Goal: Transaction & Acquisition: Purchase product/service

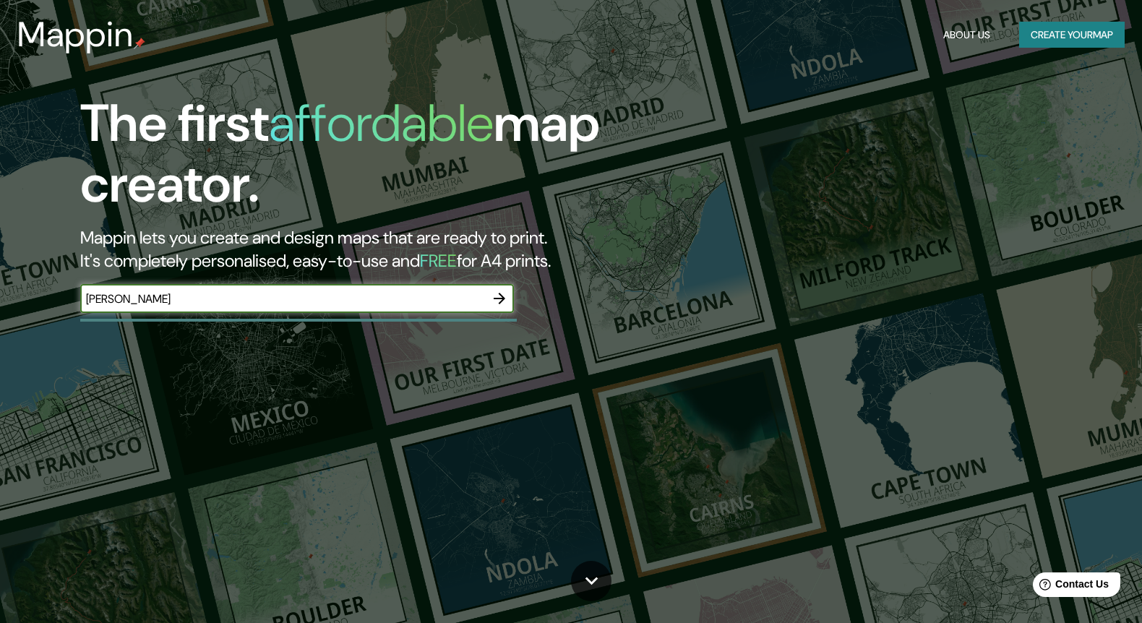
type input "[PERSON_NAME]"
click at [500, 297] on icon "button" at bounding box center [500, 299] width 12 height 12
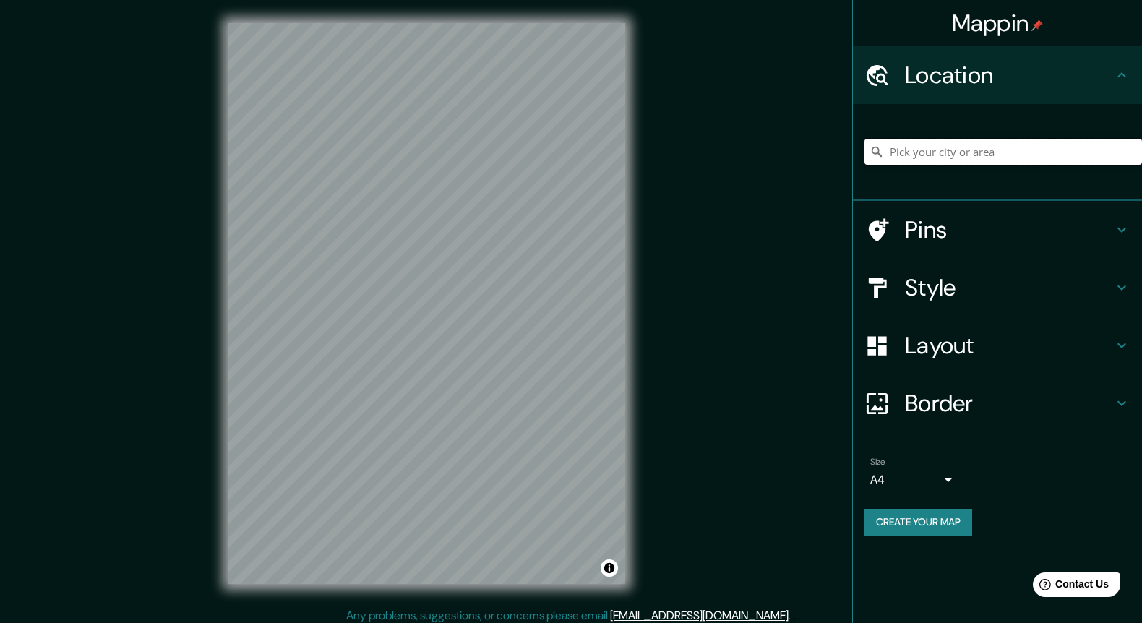
click at [904, 155] on input "Pick your city or area" at bounding box center [1004, 152] width 278 height 26
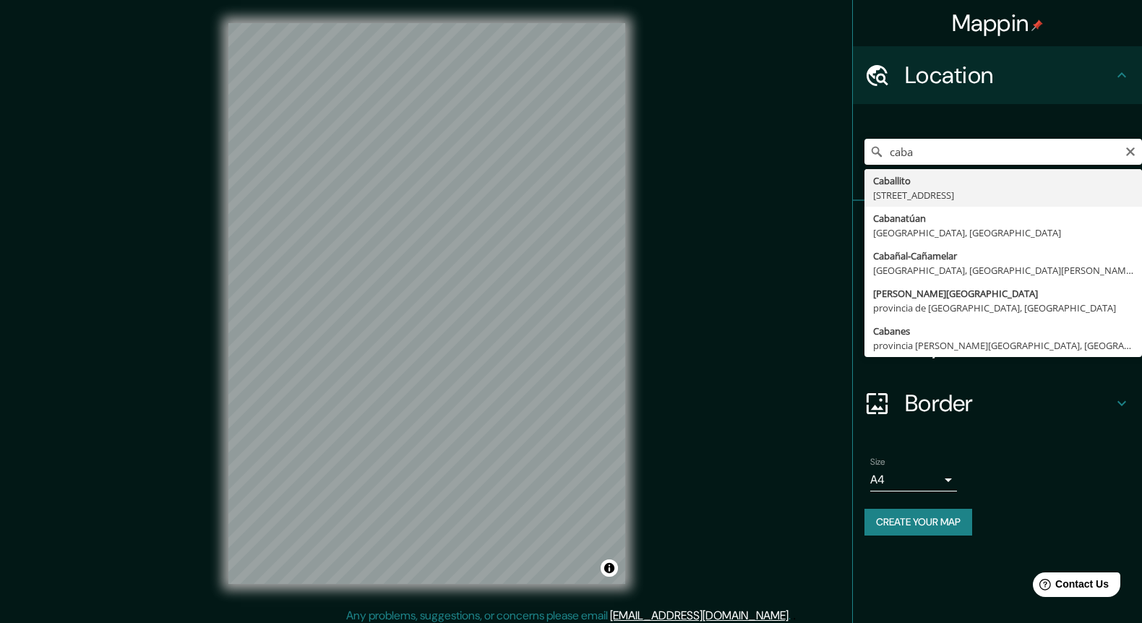
type input "[STREET_ADDRESS]"
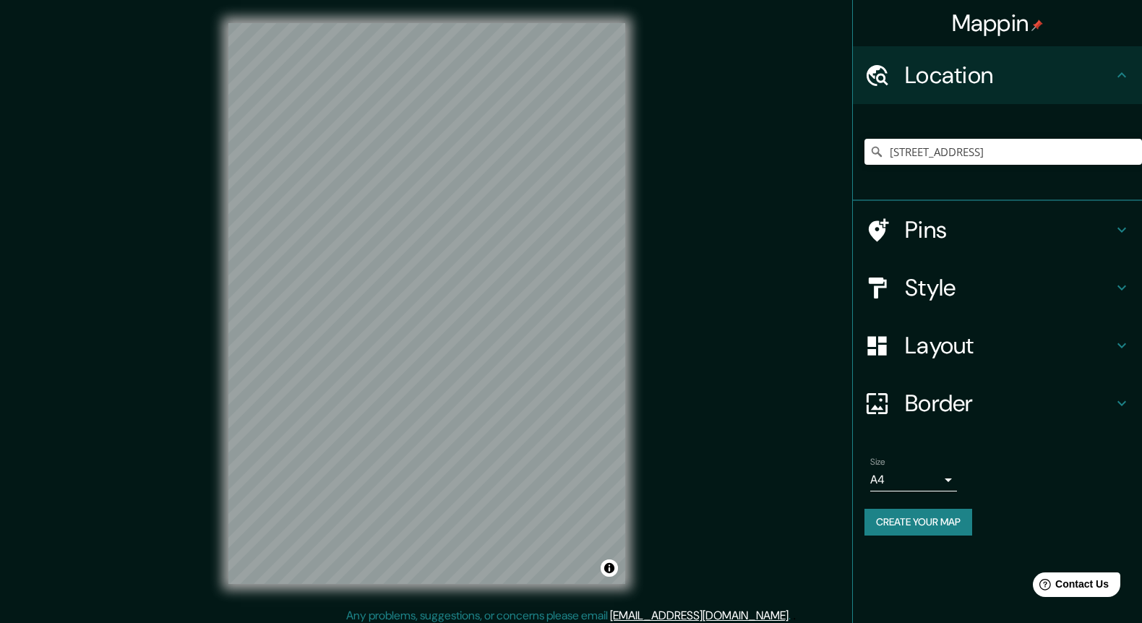
click at [976, 235] on h4 "Pins" at bounding box center [1009, 229] width 208 height 29
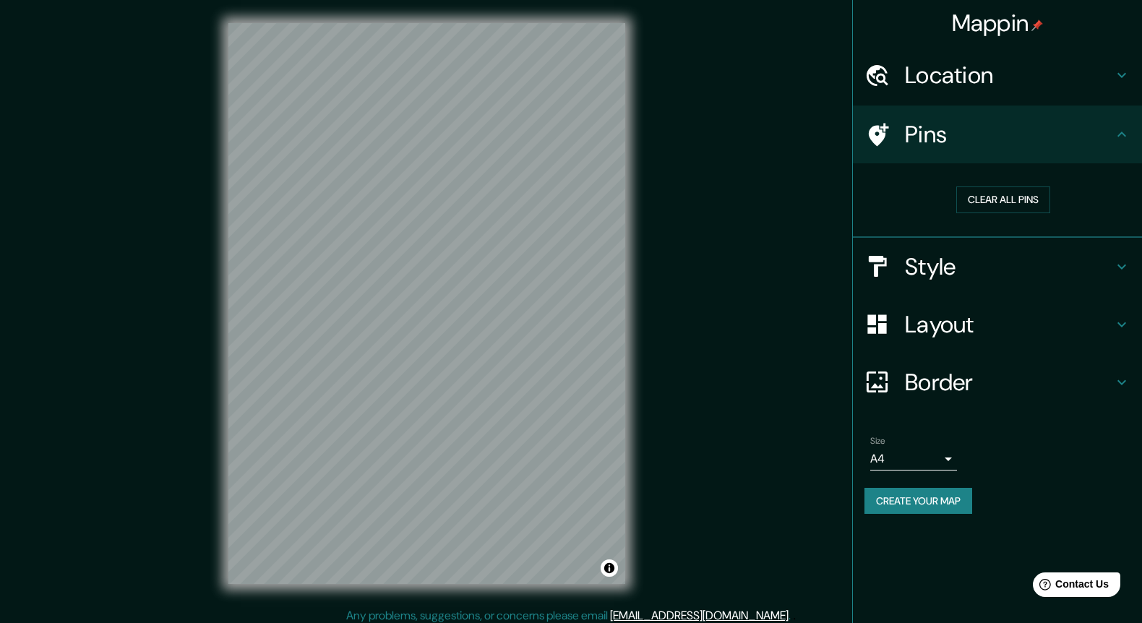
click at [969, 259] on h4 "Style" at bounding box center [1009, 266] width 208 height 29
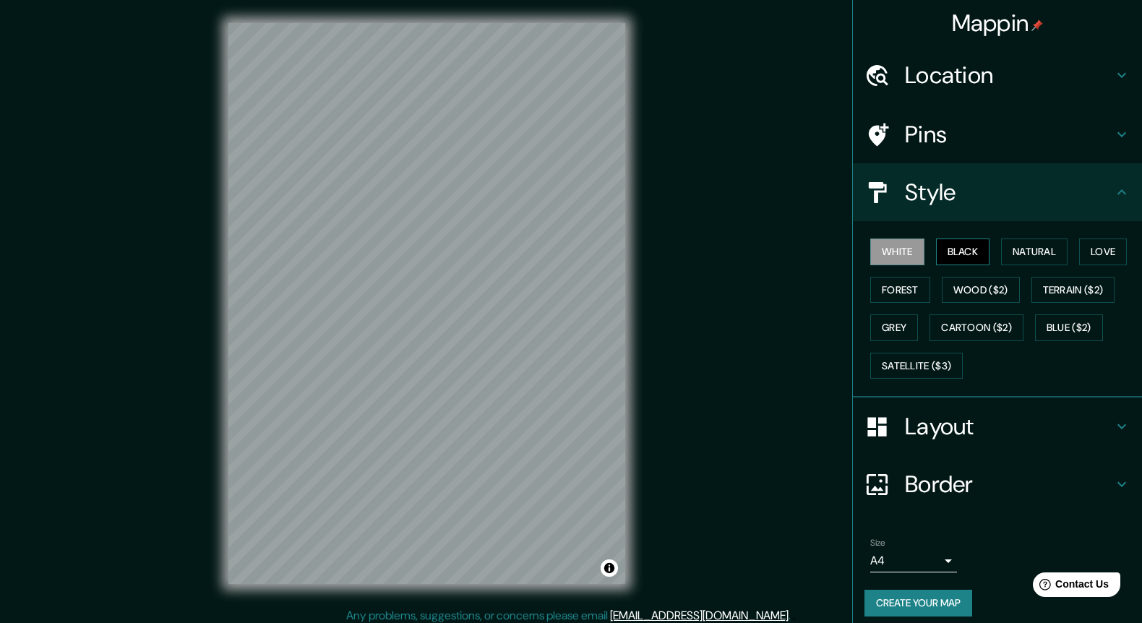
click at [969, 250] on button "Black" at bounding box center [963, 252] width 54 height 27
click at [979, 282] on button "Wood ($2)" at bounding box center [981, 290] width 78 height 27
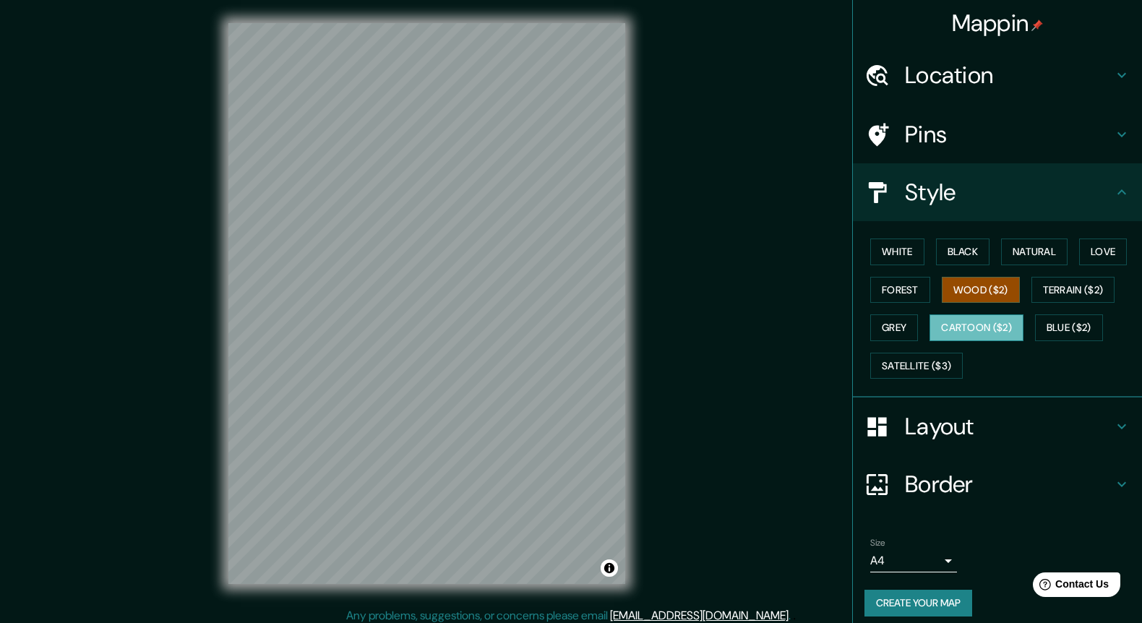
click at [976, 322] on button "Cartoon ($2)" at bounding box center [977, 327] width 94 height 27
click at [899, 322] on button "Grey" at bounding box center [894, 327] width 48 height 27
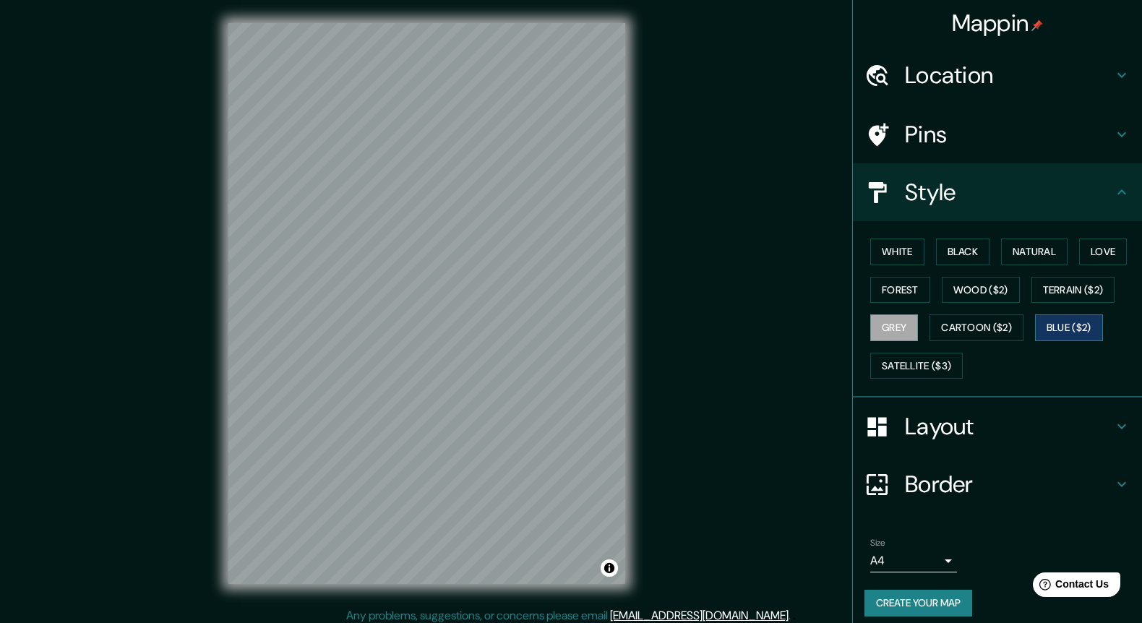
click at [1071, 321] on button "Blue ($2)" at bounding box center [1069, 327] width 68 height 27
click at [1084, 289] on button "Terrain ($2)" at bounding box center [1074, 290] width 84 height 27
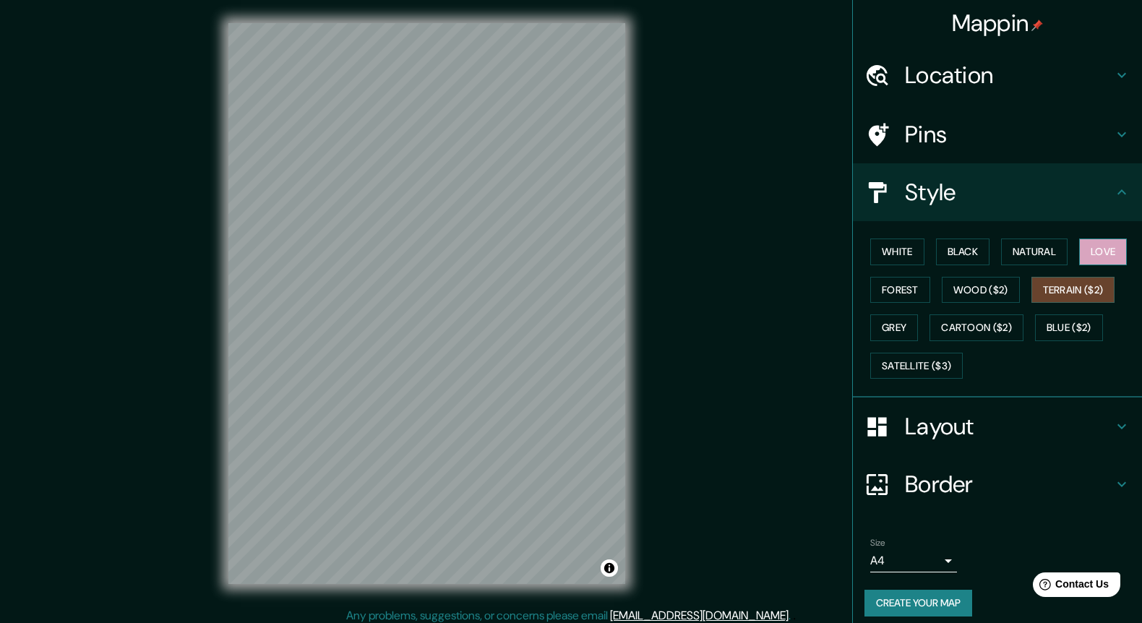
click at [1115, 247] on button "Love" at bounding box center [1103, 252] width 48 height 27
click at [942, 376] on div "White Black Natural Love Forest Wood ($2) Terrain ($2) Grey Cartoon ($2) Blue (…" at bounding box center [1004, 309] width 278 height 152
click at [942, 367] on button "Satellite ($3)" at bounding box center [916, 366] width 93 height 27
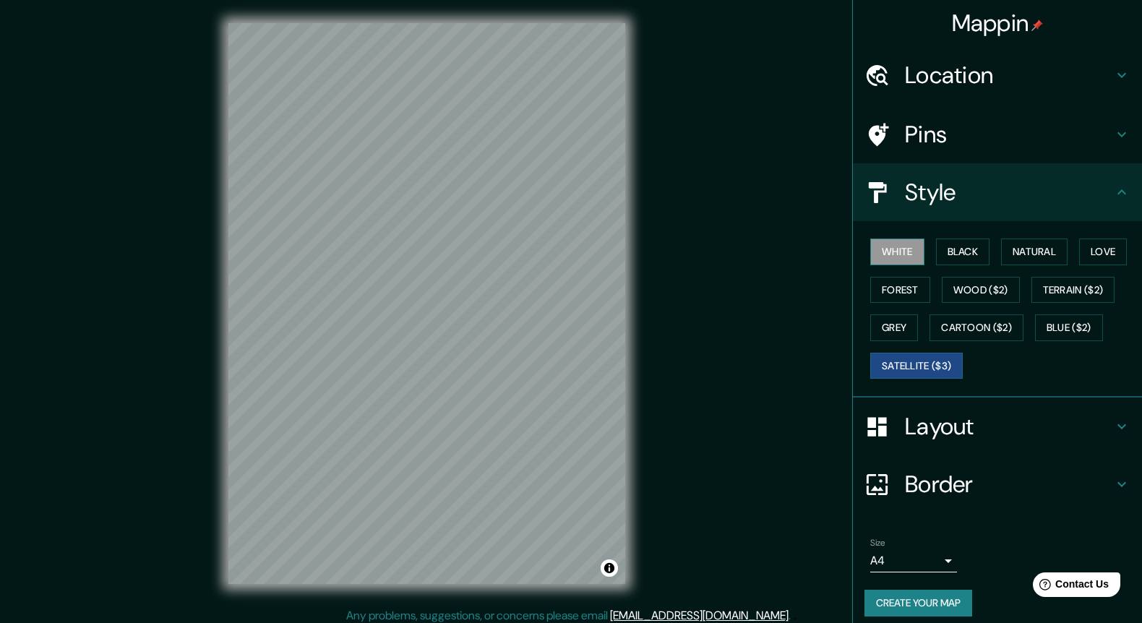
click at [907, 247] on button "White" at bounding box center [897, 252] width 54 height 27
click at [973, 252] on button "Black" at bounding box center [963, 252] width 54 height 27
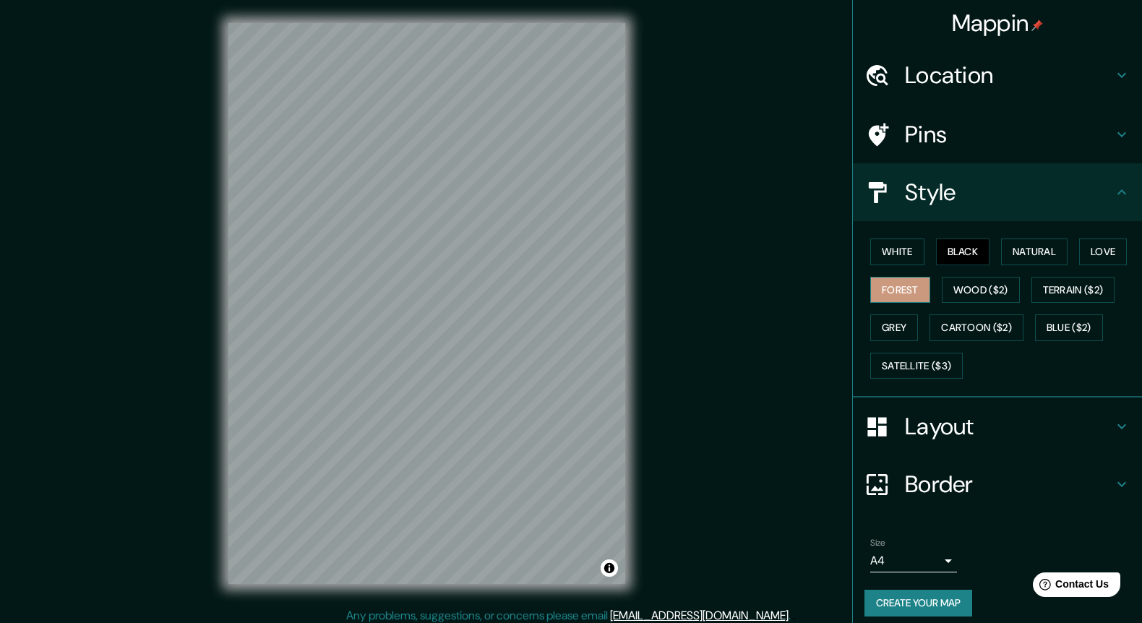
click at [908, 284] on button "Forest" at bounding box center [900, 290] width 60 height 27
click at [972, 283] on button "Wood ($2)" at bounding box center [981, 290] width 78 height 27
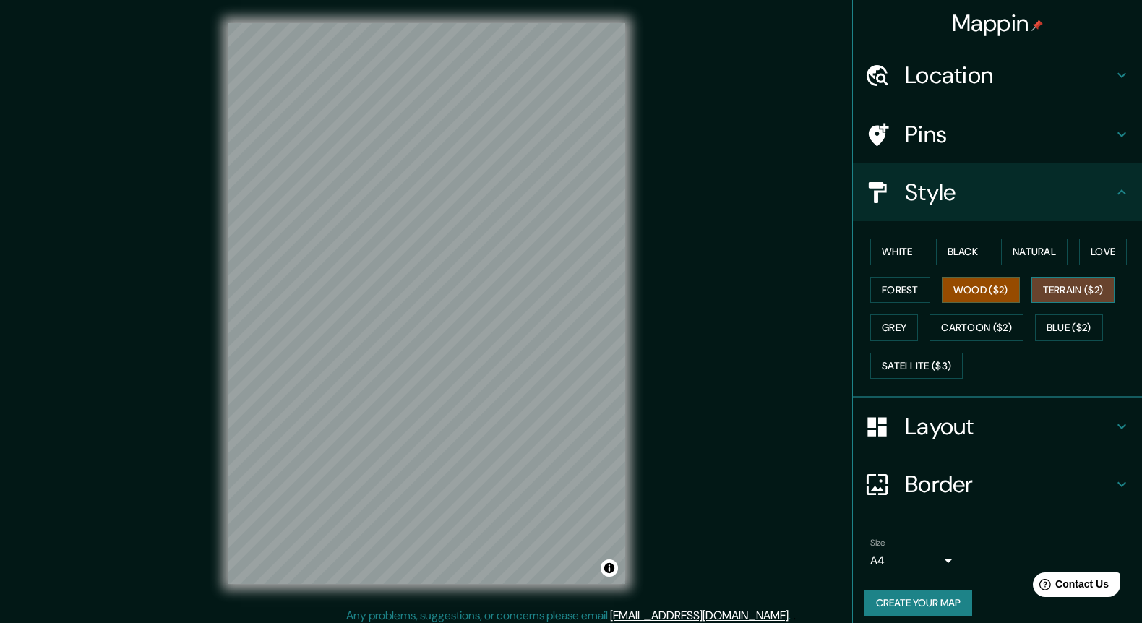
click at [1083, 284] on button "Terrain ($2)" at bounding box center [1074, 290] width 84 height 27
click at [902, 283] on button "Forest" at bounding box center [900, 290] width 60 height 27
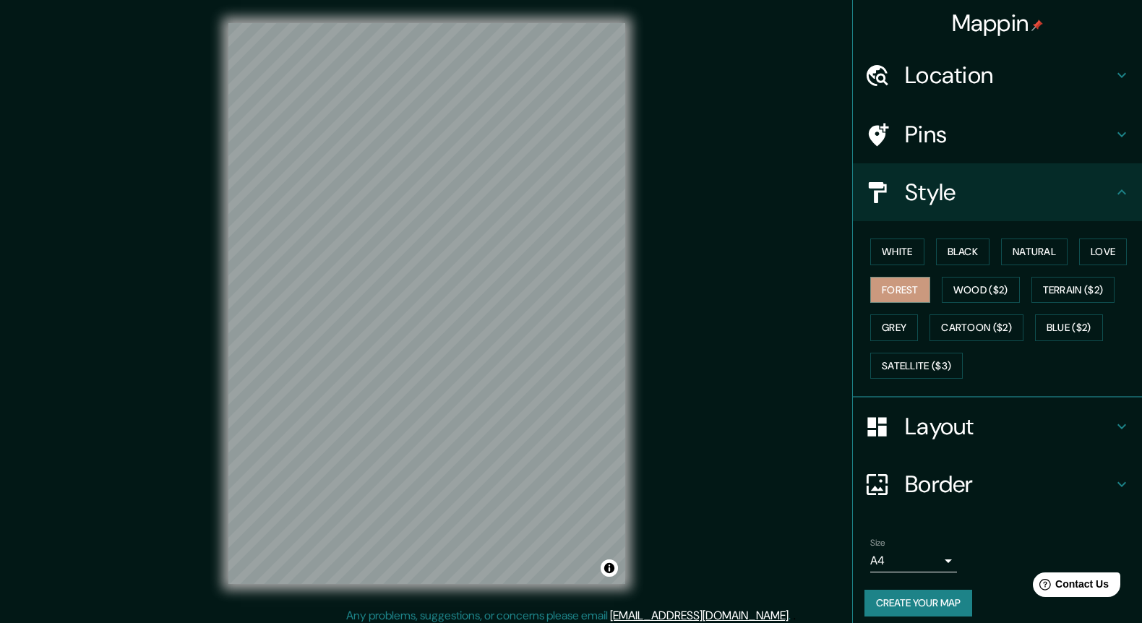
click at [948, 429] on h4 "Layout" at bounding box center [1009, 426] width 208 height 29
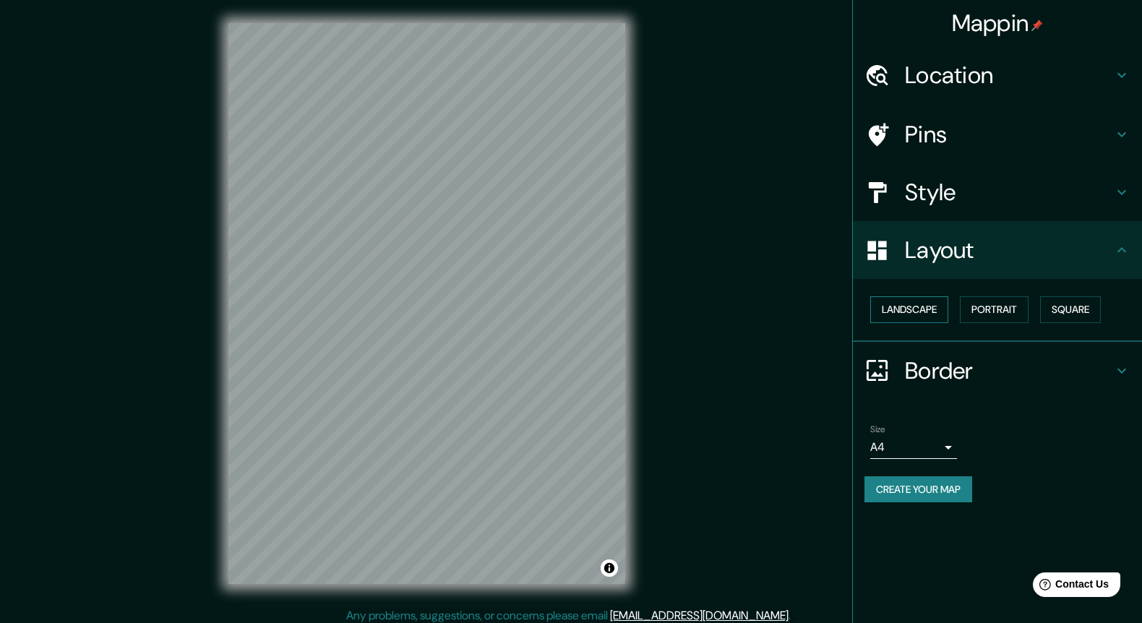
click at [925, 304] on button "Landscape" at bounding box center [909, 309] width 78 height 27
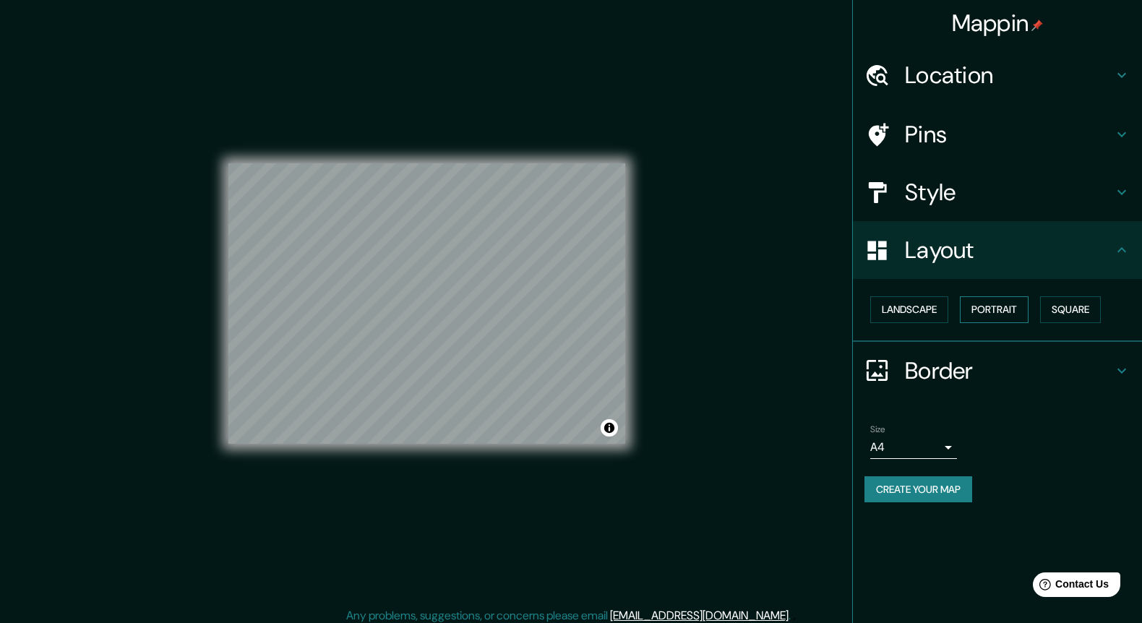
click at [1009, 304] on button "Portrait" at bounding box center [994, 309] width 69 height 27
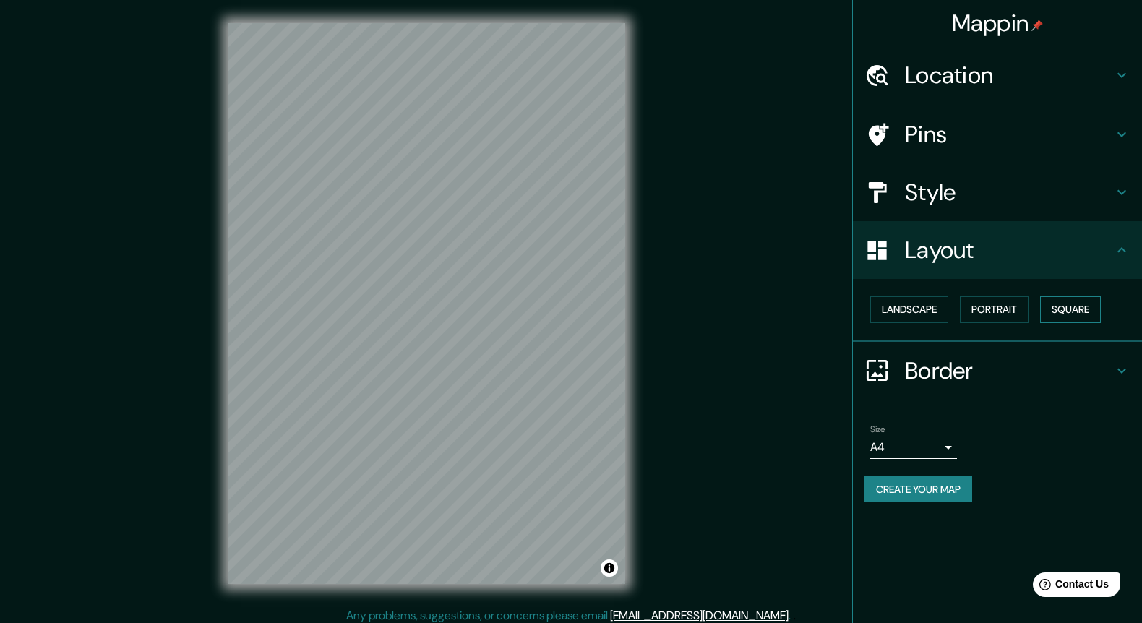
click at [1079, 301] on button "Square" at bounding box center [1070, 309] width 61 height 27
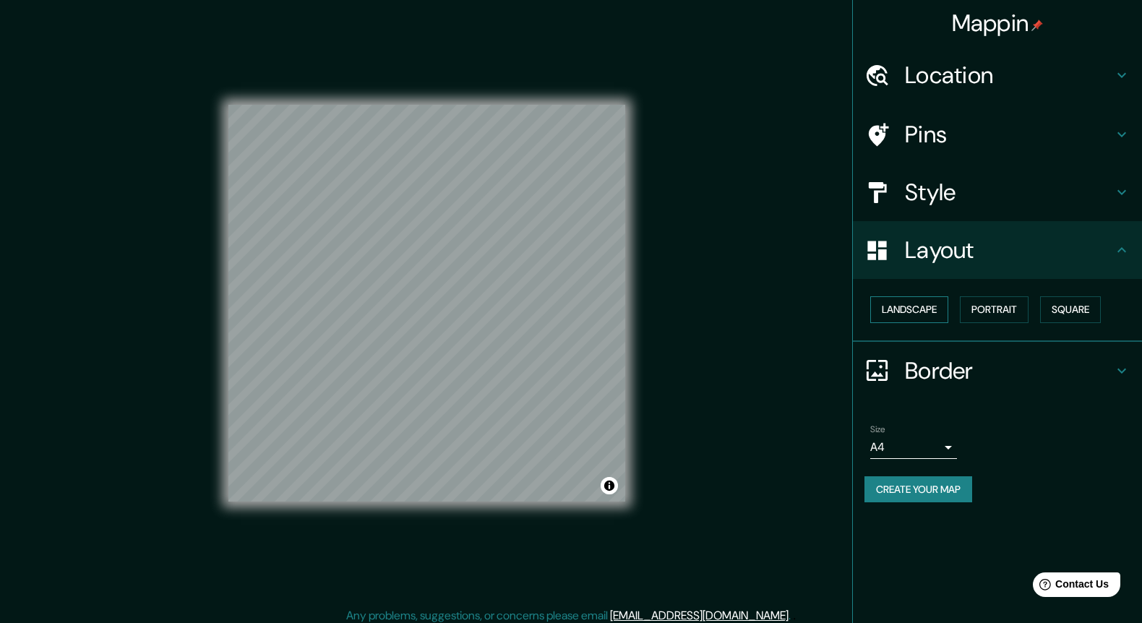
click at [919, 306] on button "Landscape" at bounding box center [909, 309] width 78 height 27
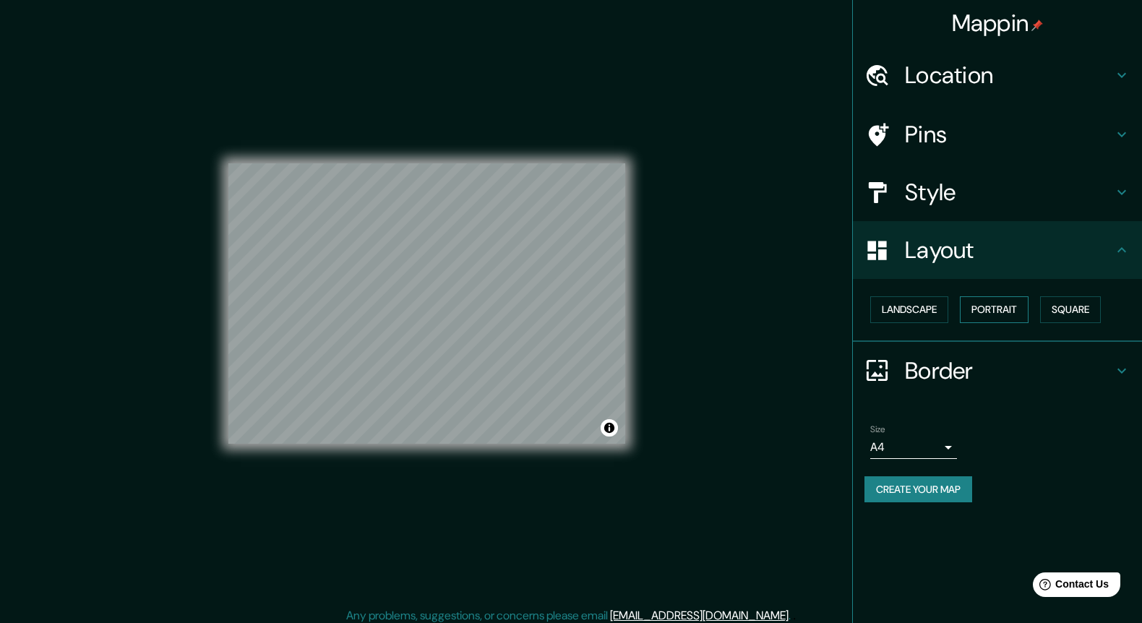
click at [1007, 306] on button "Portrait" at bounding box center [994, 309] width 69 height 27
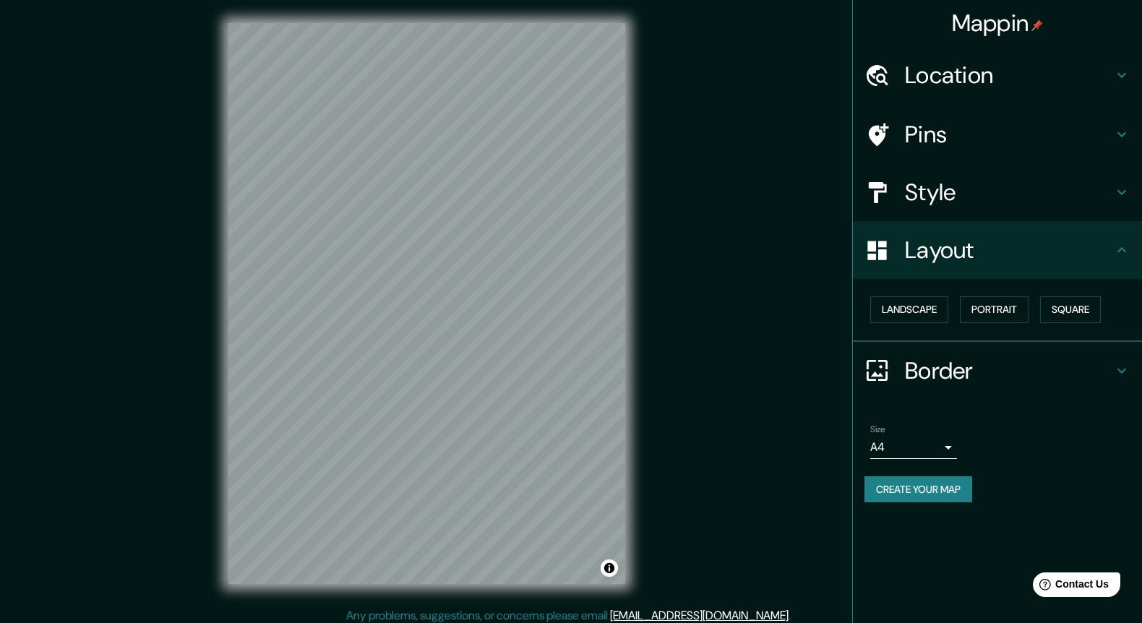
click at [974, 196] on h4 "Style" at bounding box center [1009, 192] width 208 height 29
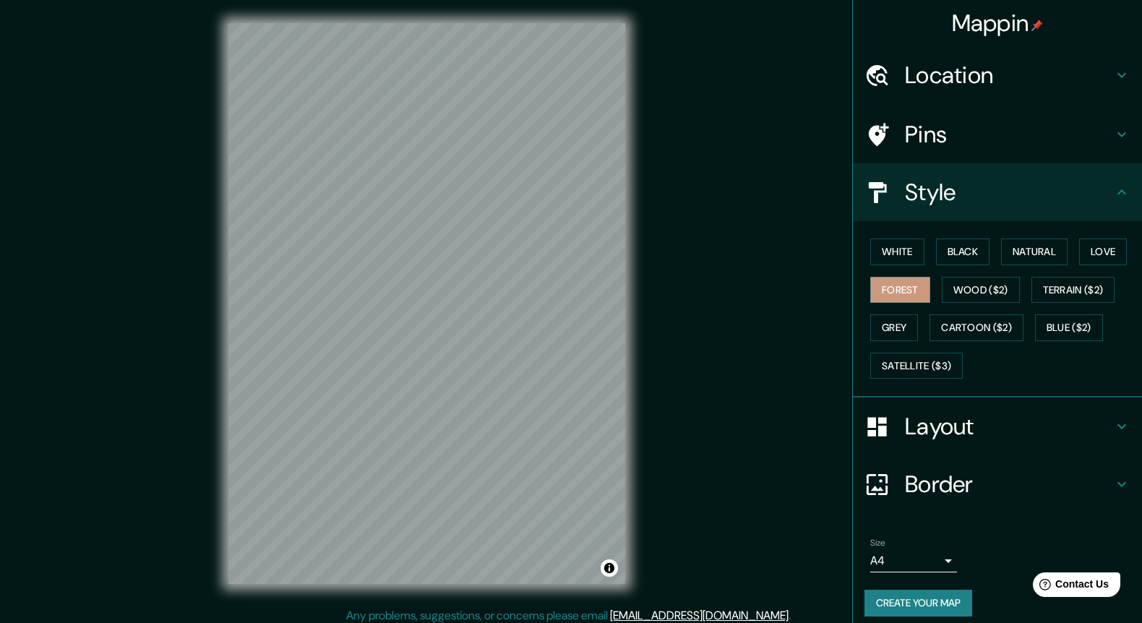
click at [969, 126] on h4 "Pins" at bounding box center [1009, 134] width 208 height 29
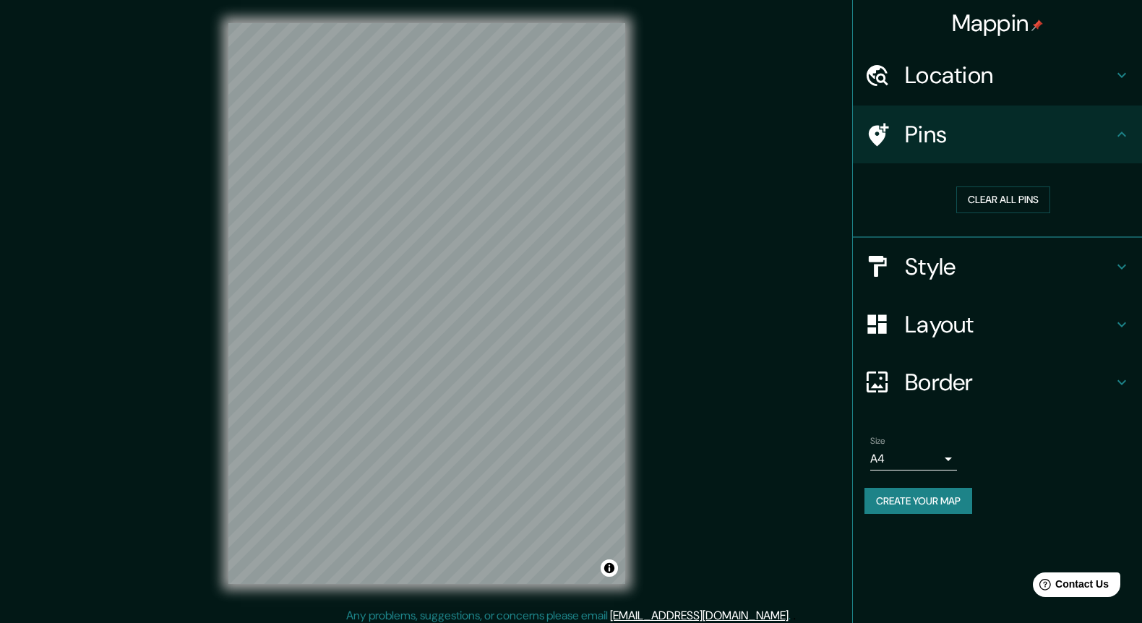
click at [989, 74] on h4 "Location" at bounding box center [1009, 75] width 208 height 29
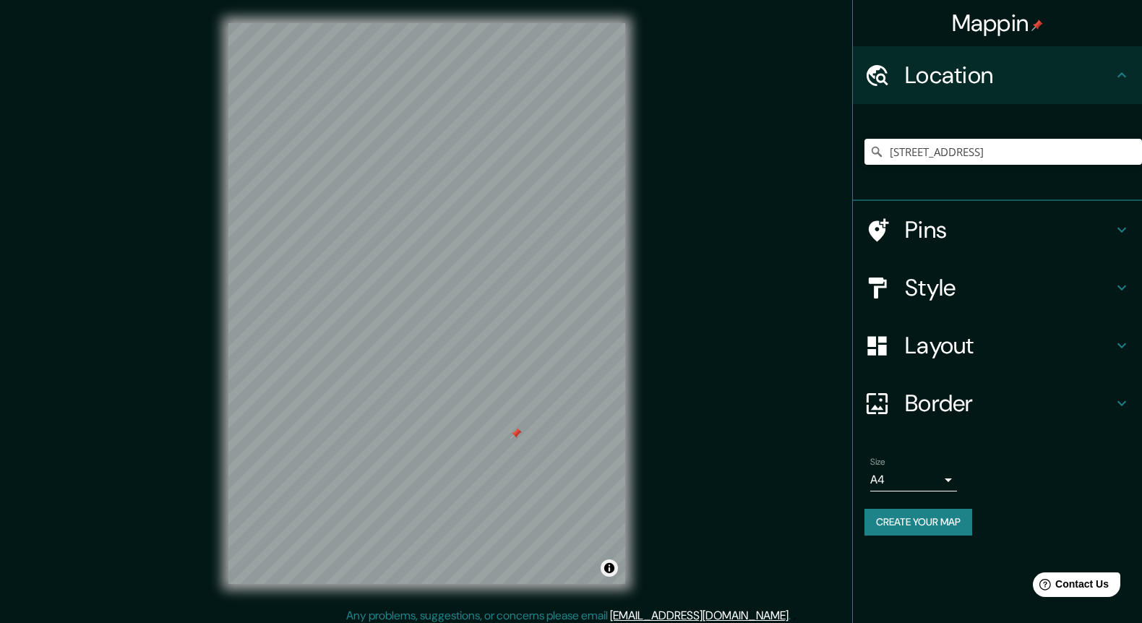
click at [609, 568] on button "Toggle attribution" at bounding box center [609, 568] width 17 height 17
click at [935, 233] on h4 "Pins" at bounding box center [1009, 229] width 208 height 29
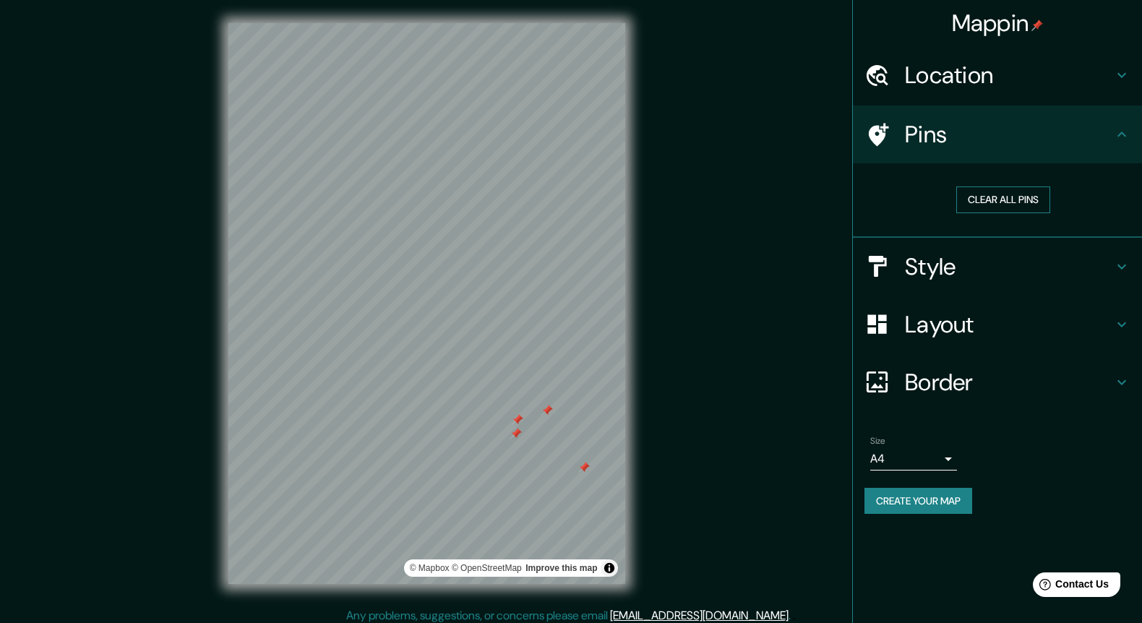
click at [985, 202] on button "Clear all pins" at bounding box center [1003, 200] width 94 height 27
click at [941, 272] on h4 "Style" at bounding box center [1009, 266] width 208 height 29
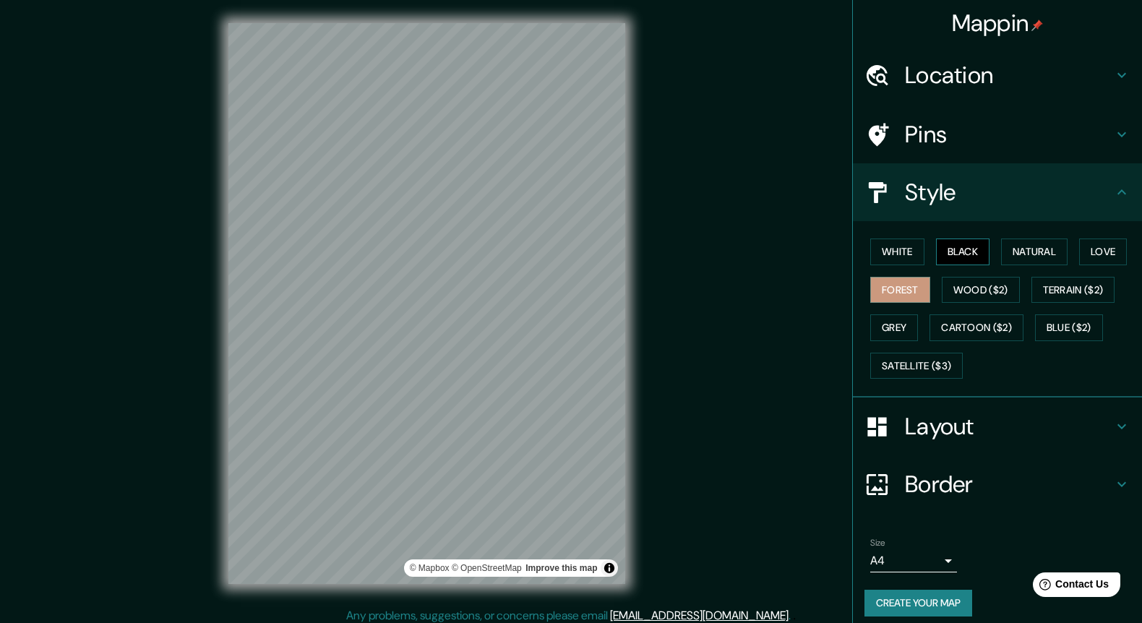
click at [964, 255] on button "Black" at bounding box center [963, 252] width 54 height 27
click at [899, 249] on button "White" at bounding box center [897, 252] width 54 height 27
click at [912, 287] on button "Forest" at bounding box center [900, 290] width 60 height 27
click at [999, 286] on button "Wood ($2)" at bounding box center [981, 290] width 78 height 27
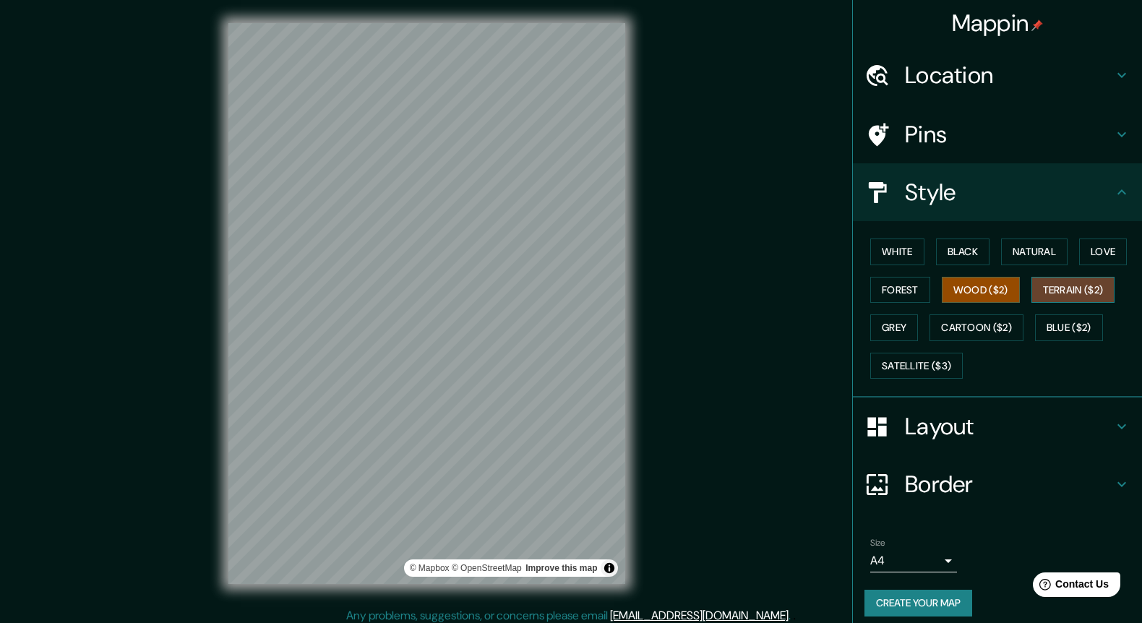
click at [1101, 289] on button "Terrain ($2)" at bounding box center [1074, 290] width 84 height 27
click at [994, 284] on button "Wood ($2)" at bounding box center [981, 290] width 78 height 27
click at [981, 321] on button "Cartoon ($2)" at bounding box center [977, 327] width 94 height 27
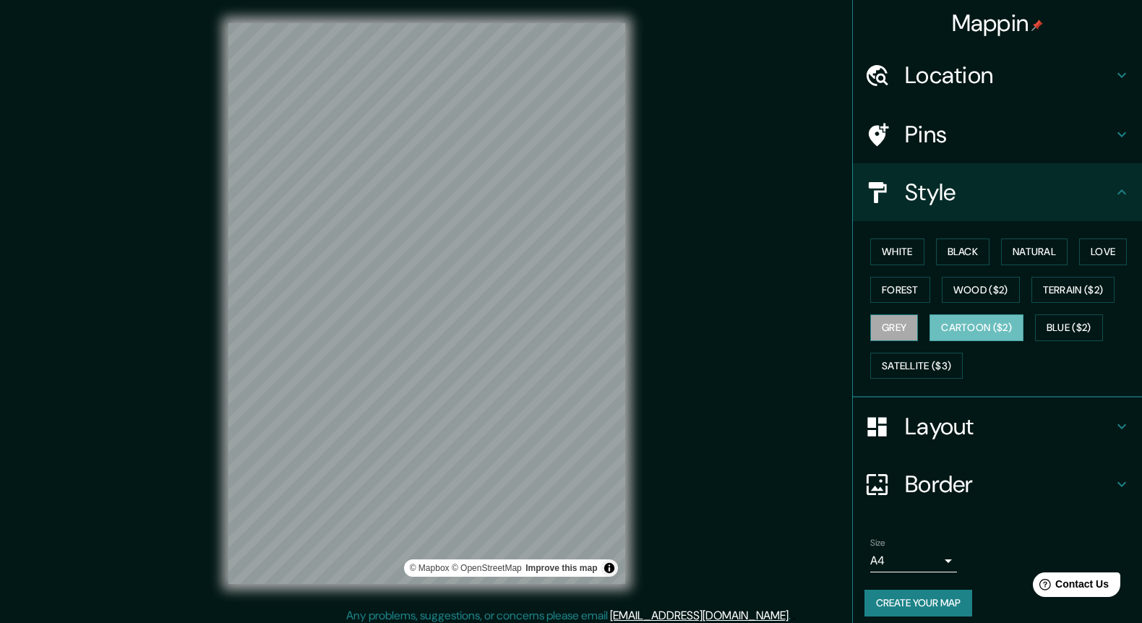
click at [901, 323] on button "Grey" at bounding box center [894, 327] width 48 height 27
click at [926, 359] on button "Satellite ($3)" at bounding box center [916, 366] width 93 height 27
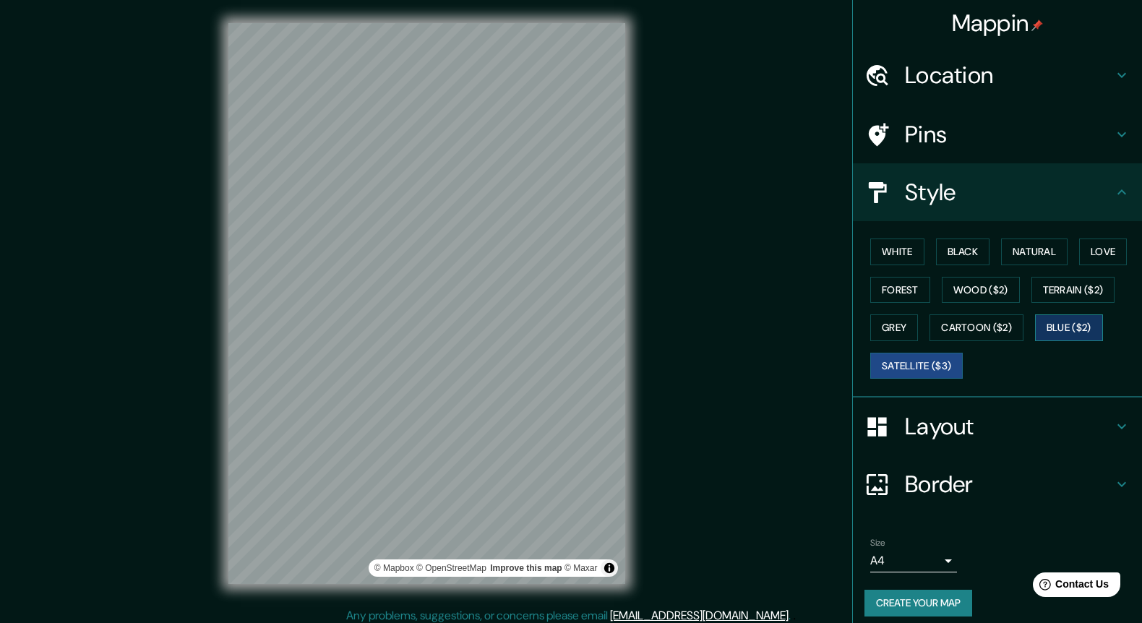
click at [1081, 322] on button "Blue ($2)" at bounding box center [1069, 327] width 68 height 27
click at [946, 471] on h4 "Border" at bounding box center [1009, 484] width 208 height 29
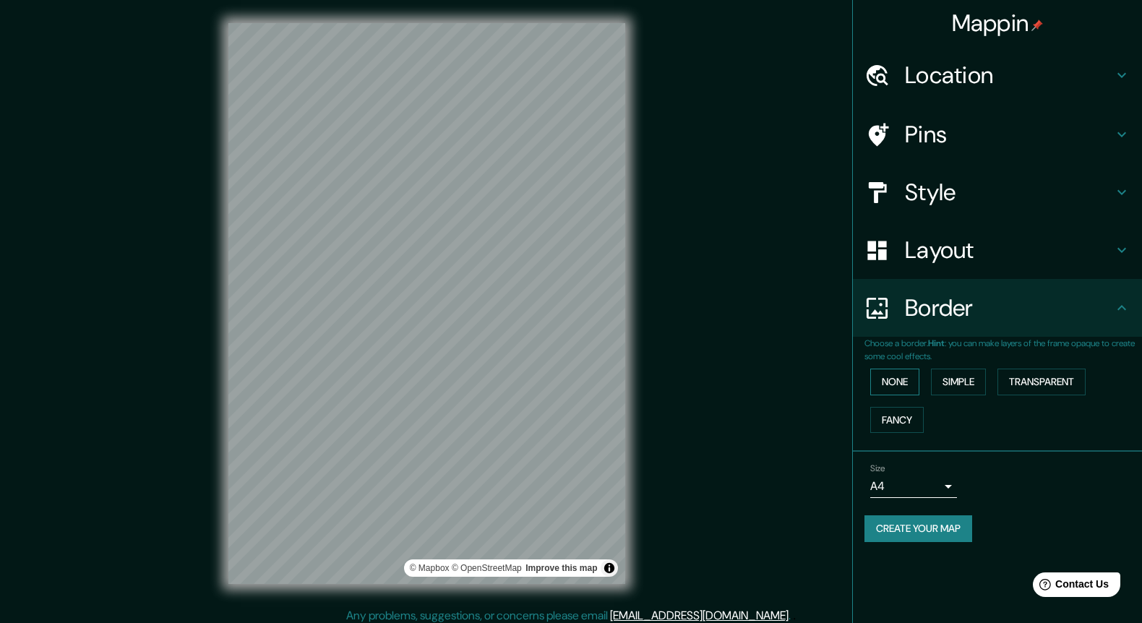
click at [906, 370] on button "None" at bounding box center [894, 382] width 49 height 27
click at [968, 381] on button "Simple" at bounding box center [958, 382] width 55 height 27
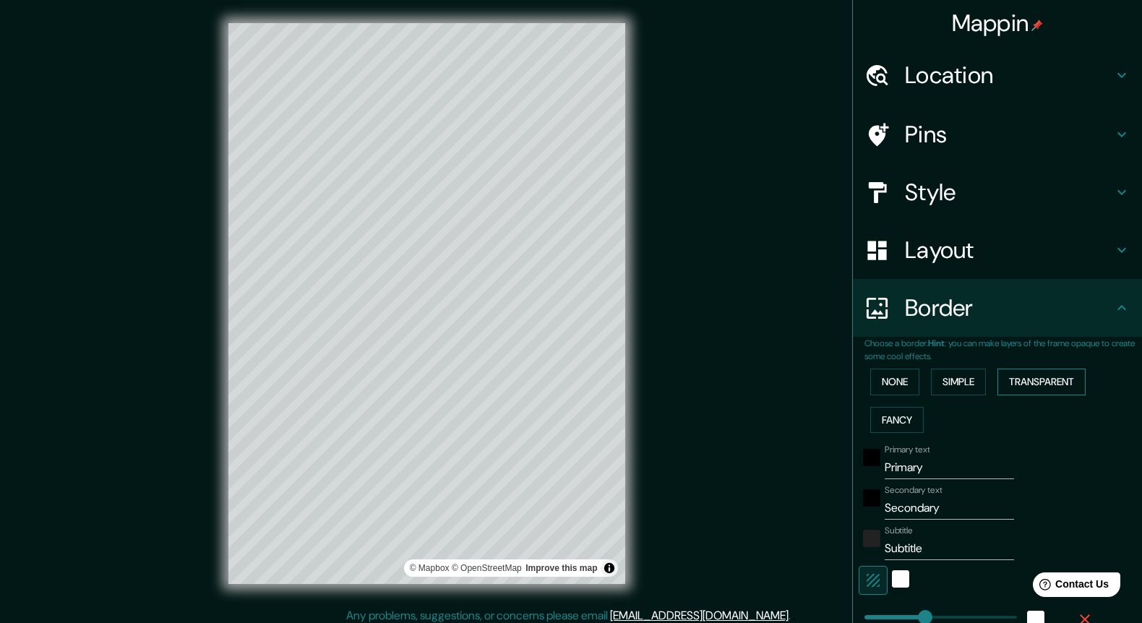
click at [1055, 377] on button "Transparent" at bounding box center [1042, 382] width 88 height 27
click at [904, 416] on button "Fancy" at bounding box center [896, 420] width 53 height 27
click at [894, 370] on button "None" at bounding box center [894, 382] width 49 height 27
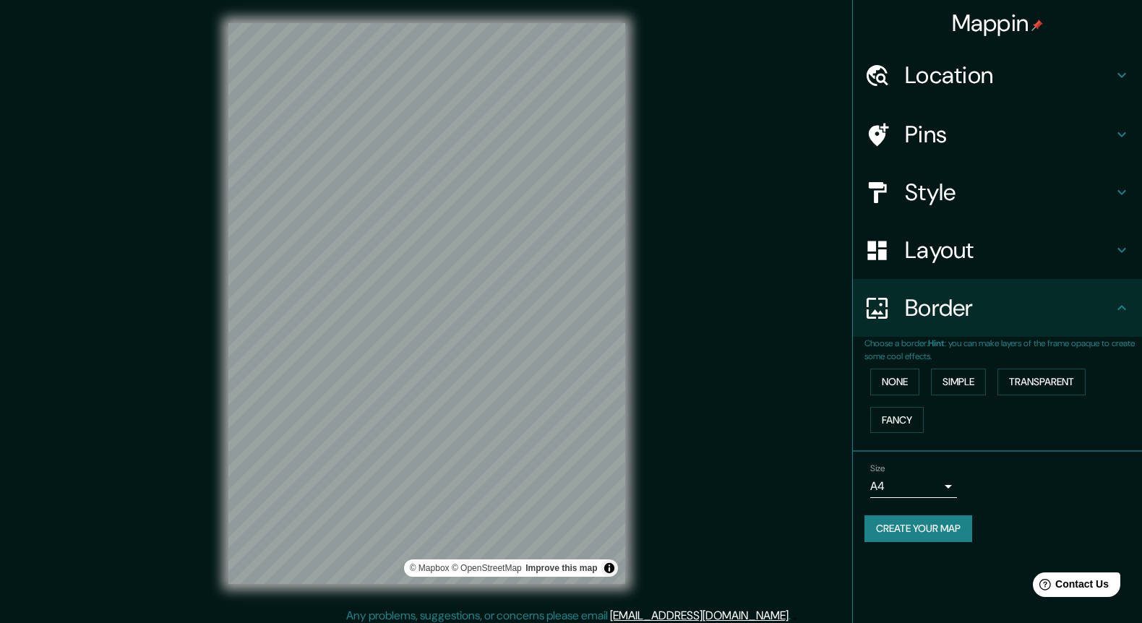
click at [994, 254] on h4 "Layout" at bounding box center [1009, 250] width 208 height 29
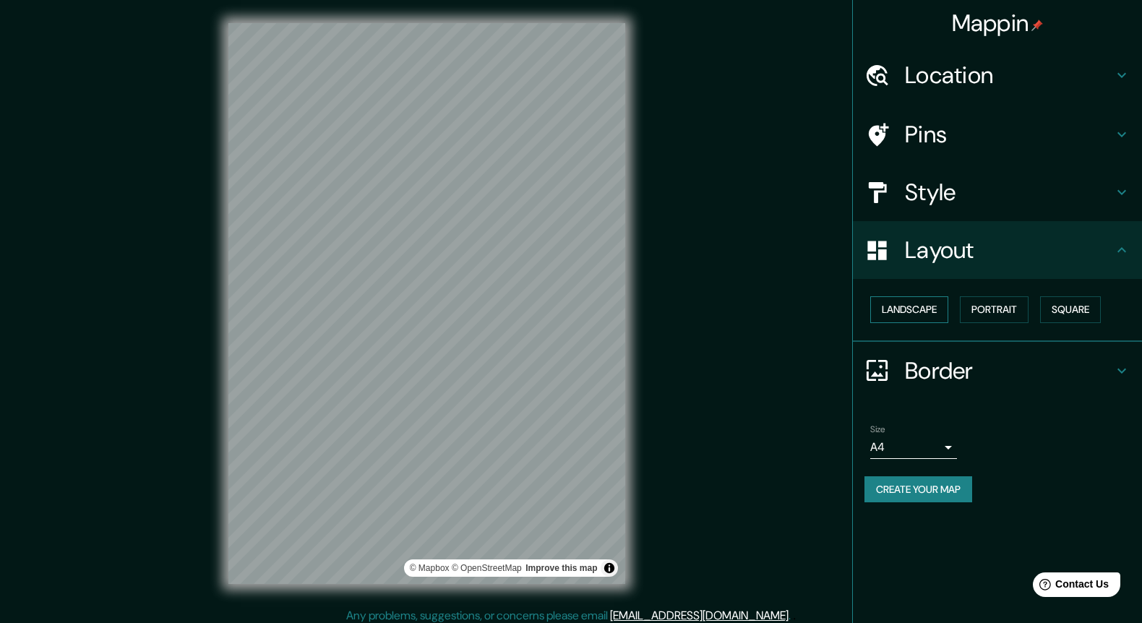
click at [907, 307] on button "Landscape" at bounding box center [909, 309] width 78 height 27
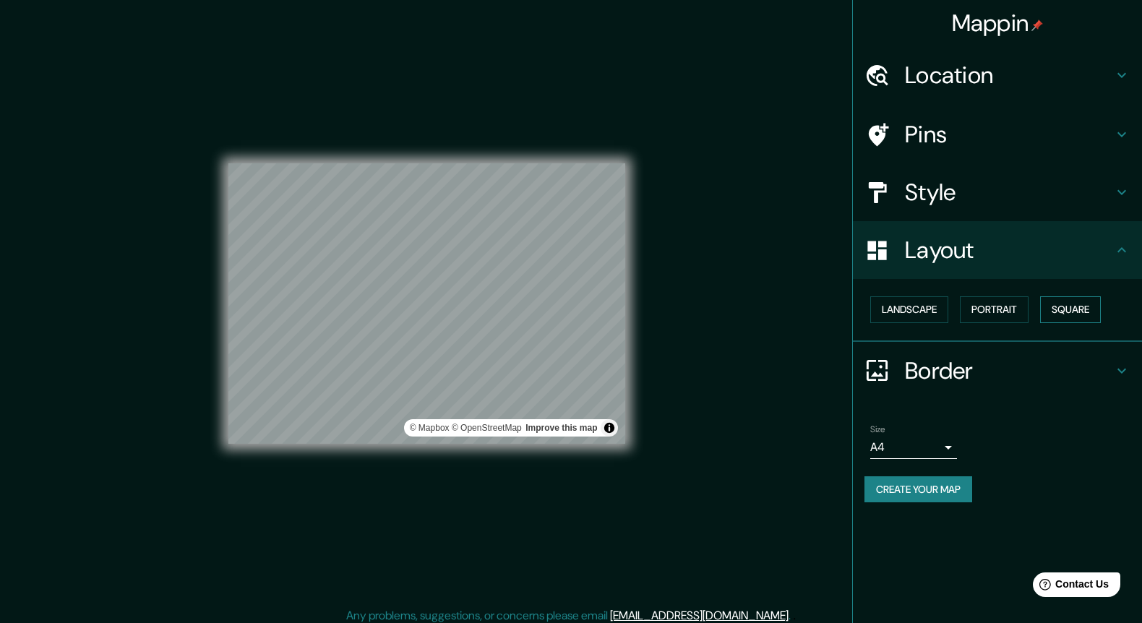
click at [1079, 303] on button "Square" at bounding box center [1070, 309] width 61 height 27
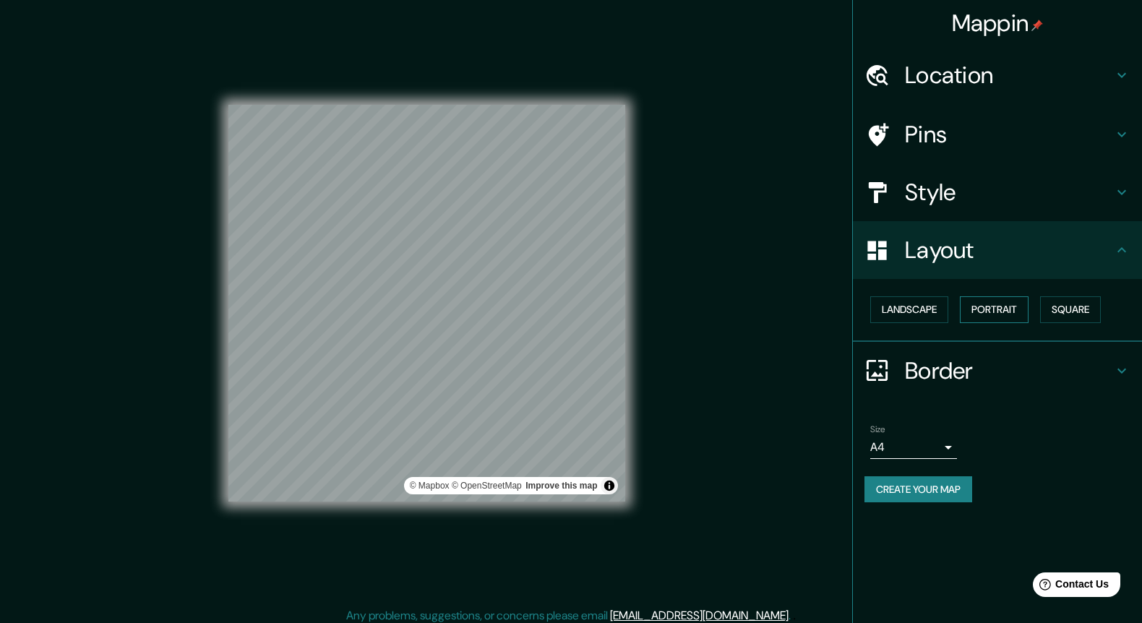
click at [990, 303] on button "Portrait" at bounding box center [994, 309] width 69 height 27
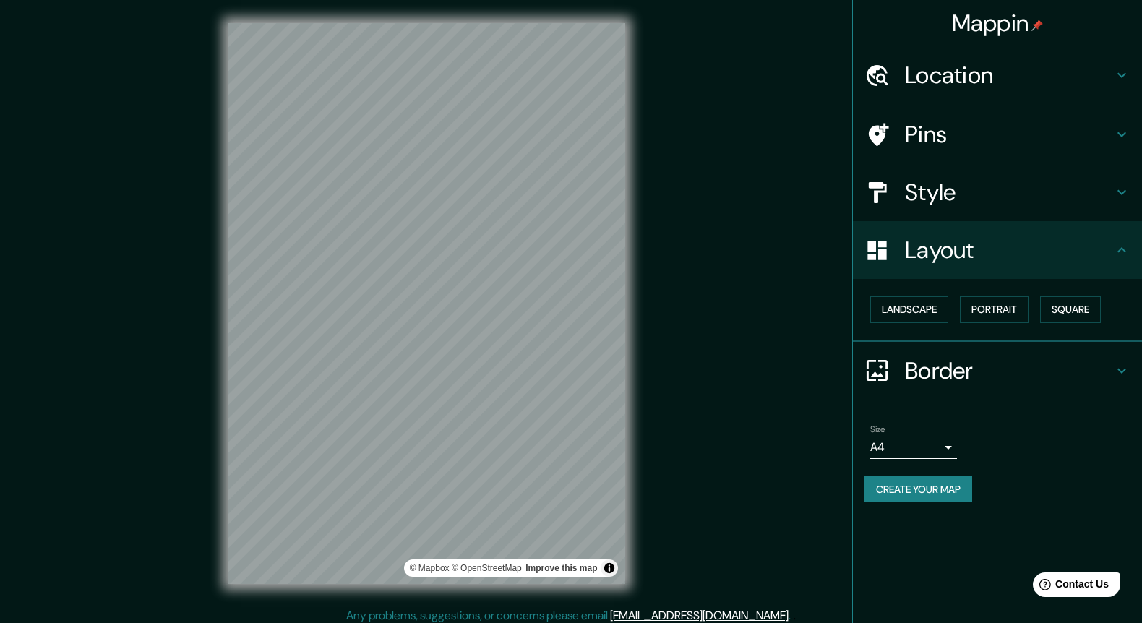
click at [936, 116] on div "Pins" at bounding box center [997, 135] width 289 height 58
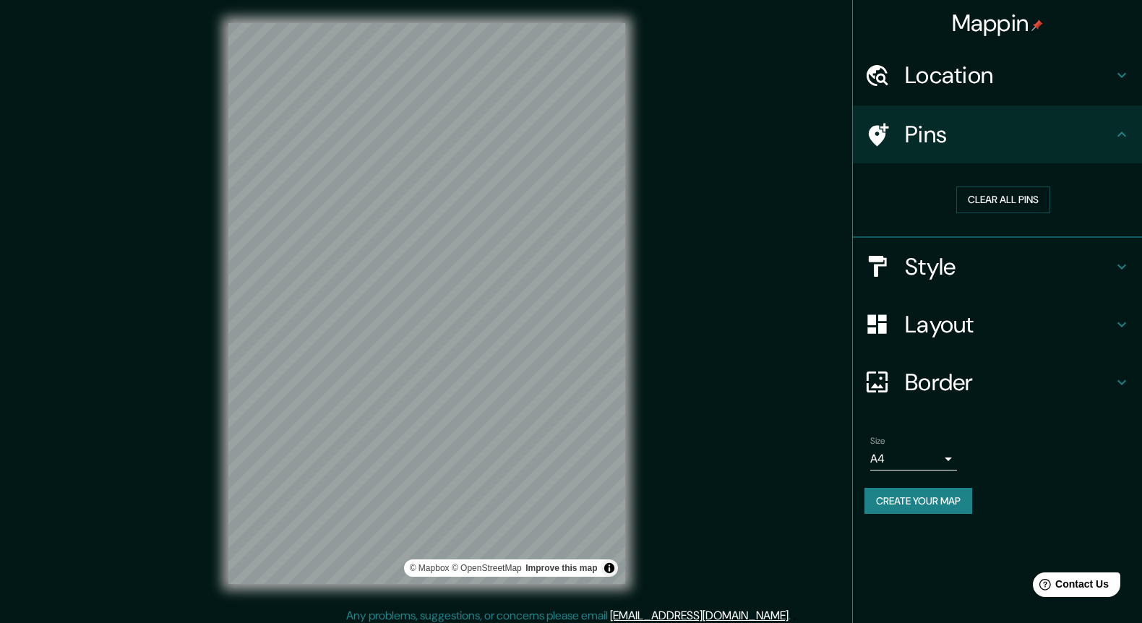
click at [922, 262] on h4 "Style" at bounding box center [1009, 266] width 208 height 29
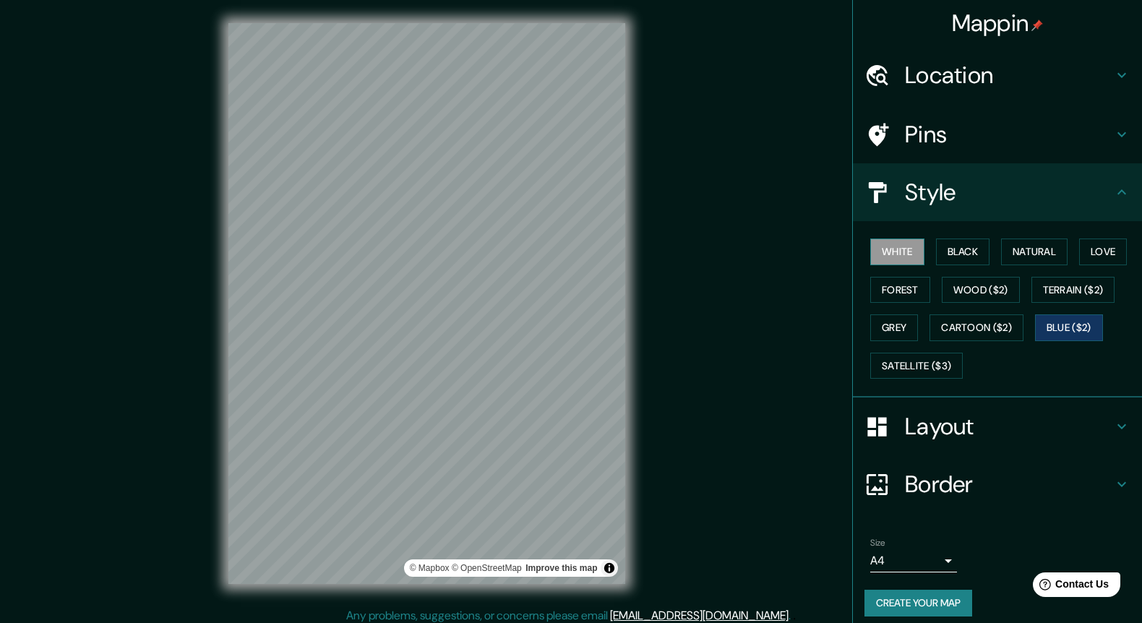
click at [898, 257] on button "White" at bounding box center [897, 252] width 54 height 27
click at [951, 248] on button "Black" at bounding box center [963, 252] width 54 height 27
click at [1029, 252] on button "Natural" at bounding box center [1034, 252] width 67 height 27
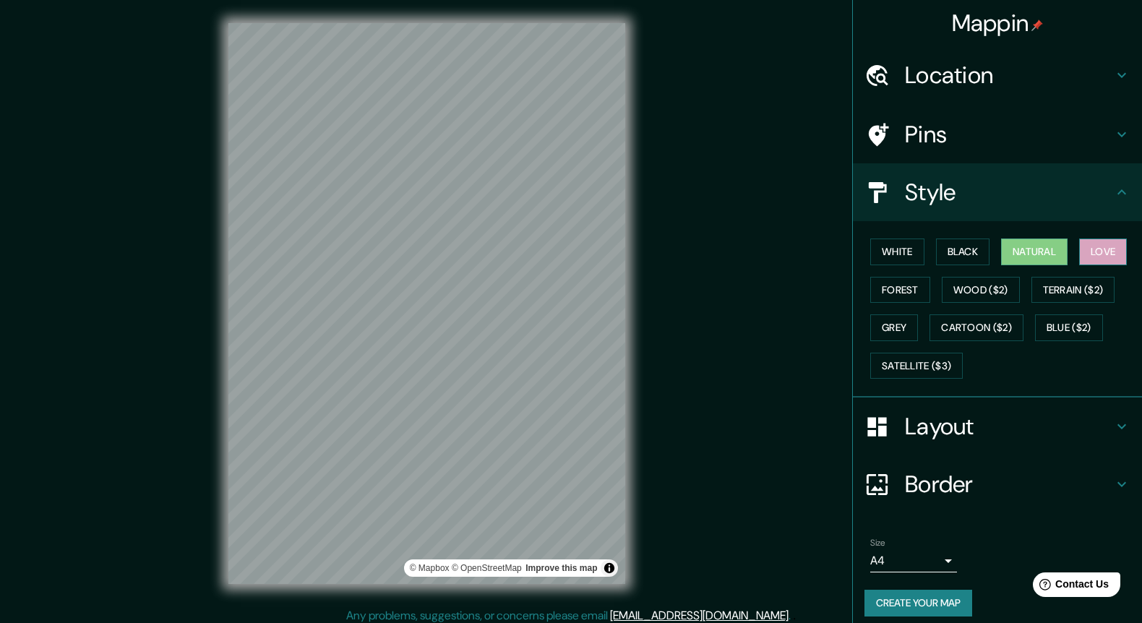
click at [1103, 249] on button "Love" at bounding box center [1103, 252] width 48 height 27
click at [901, 283] on button "Forest" at bounding box center [900, 290] width 60 height 27
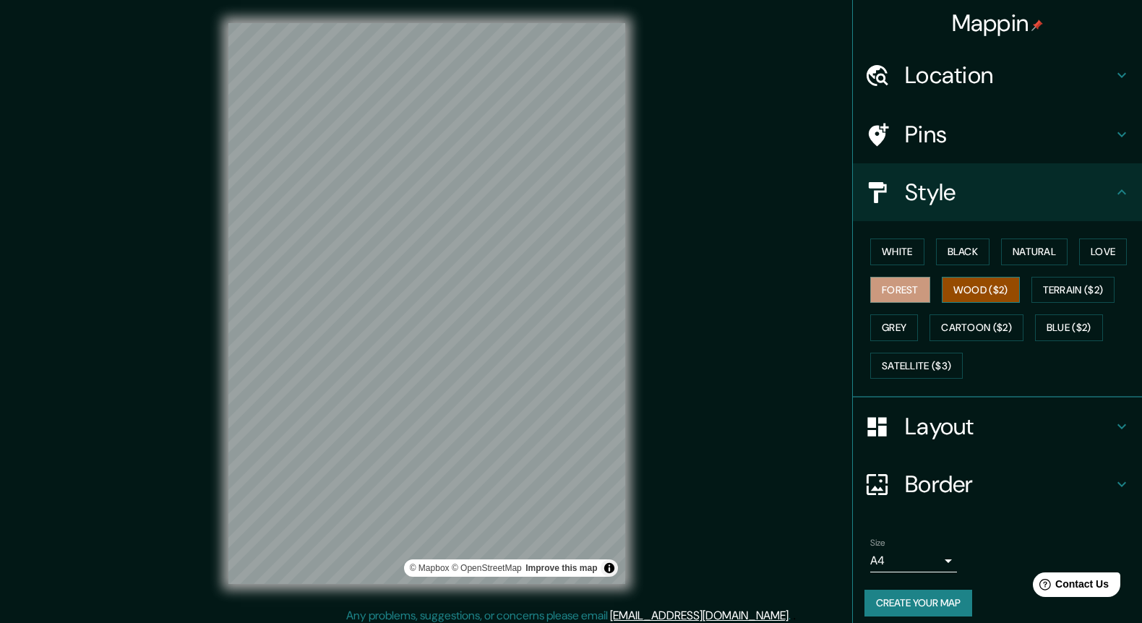
click at [975, 284] on button "Wood ($2)" at bounding box center [981, 290] width 78 height 27
click at [1091, 282] on button "Terrain ($2)" at bounding box center [1074, 290] width 84 height 27
click at [1067, 310] on div "White Black Natural Love Forest Wood ($2) Terrain ($2) Grey Cartoon ($2) Blue (…" at bounding box center [1004, 309] width 278 height 152
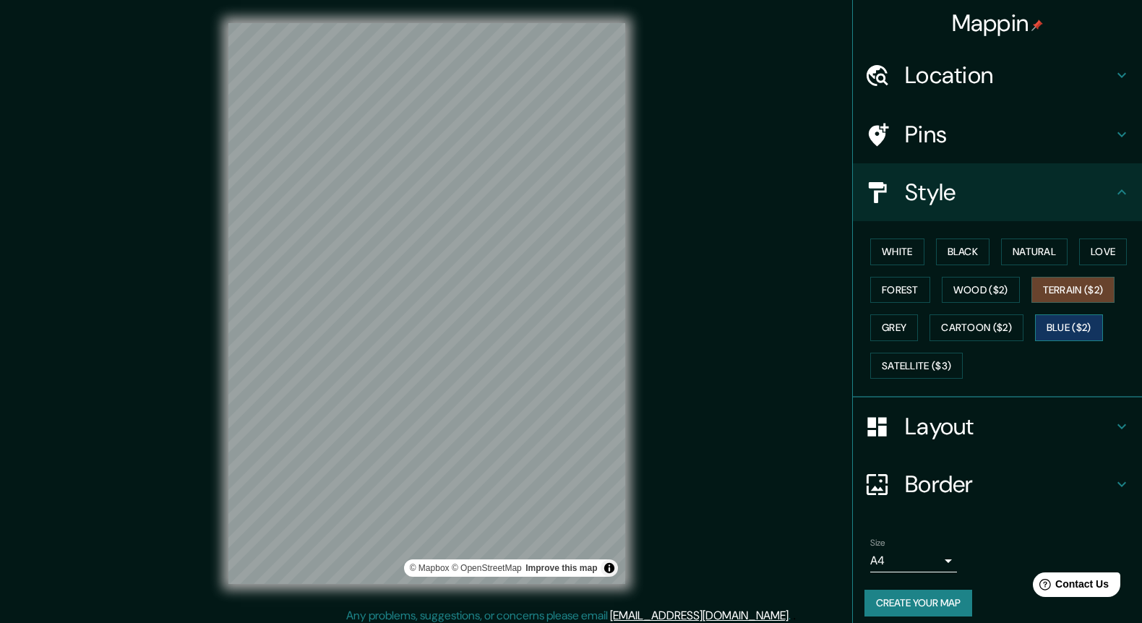
click at [1060, 325] on button "Blue ($2)" at bounding box center [1069, 327] width 68 height 27
click at [980, 320] on button "Cartoon ($2)" at bounding box center [977, 327] width 94 height 27
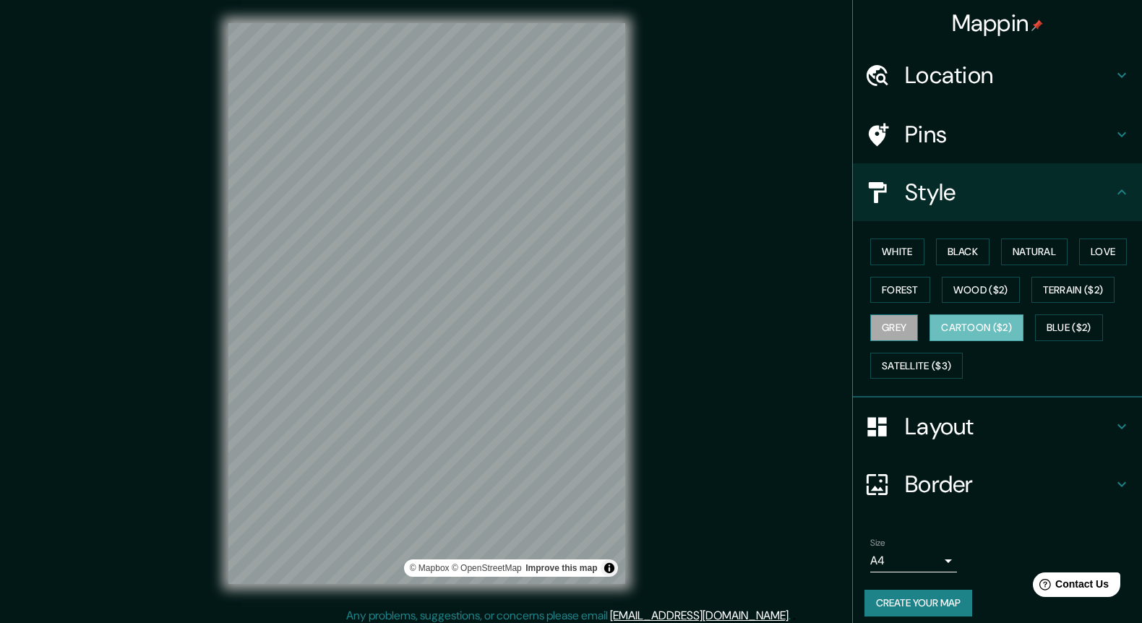
click at [892, 314] on button "Grey" at bounding box center [894, 327] width 48 height 27
click at [917, 375] on div "White Black Natural Love Forest Wood ($2) Terrain ($2) Grey Cartoon ($2) Blue (…" at bounding box center [1004, 309] width 278 height 152
click at [915, 358] on button "Satellite ($3)" at bounding box center [916, 366] width 93 height 27
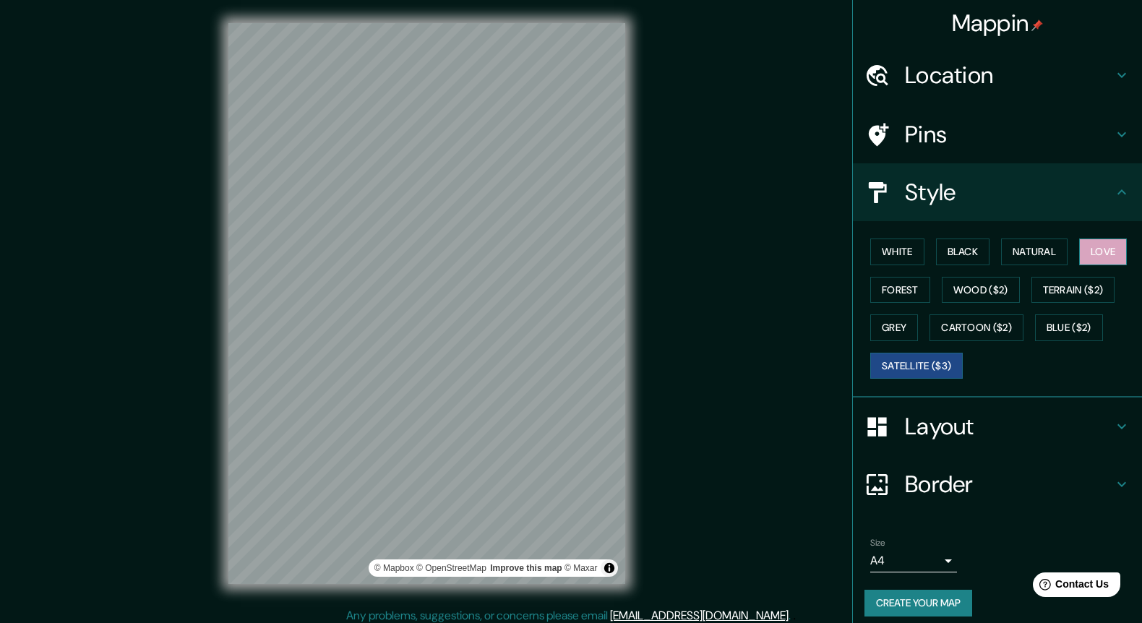
click at [1125, 241] on button "Love" at bounding box center [1103, 252] width 48 height 27
click at [892, 319] on button "Grey" at bounding box center [894, 327] width 48 height 27
